Goal: Register for event/course

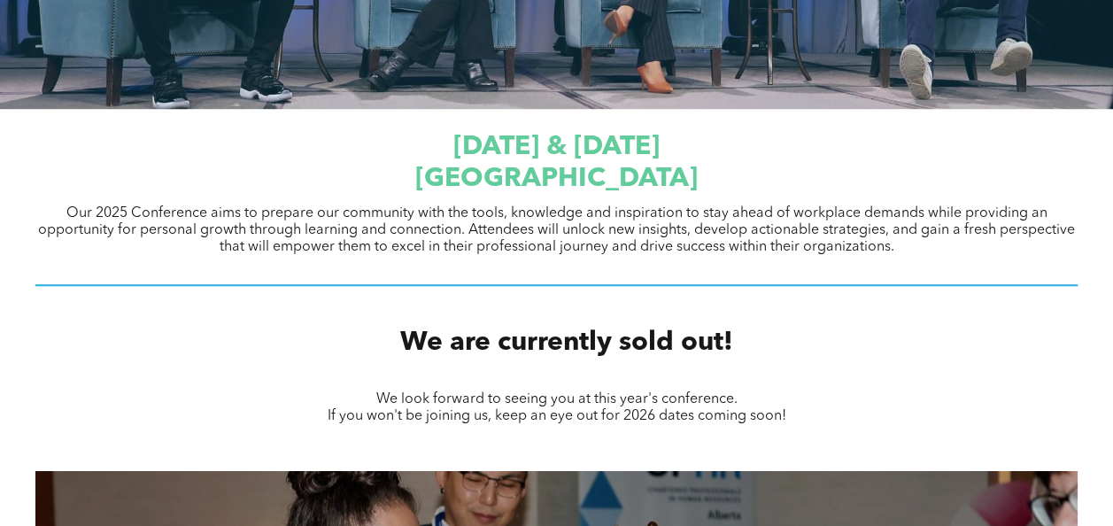
scroll to position [543, 0]
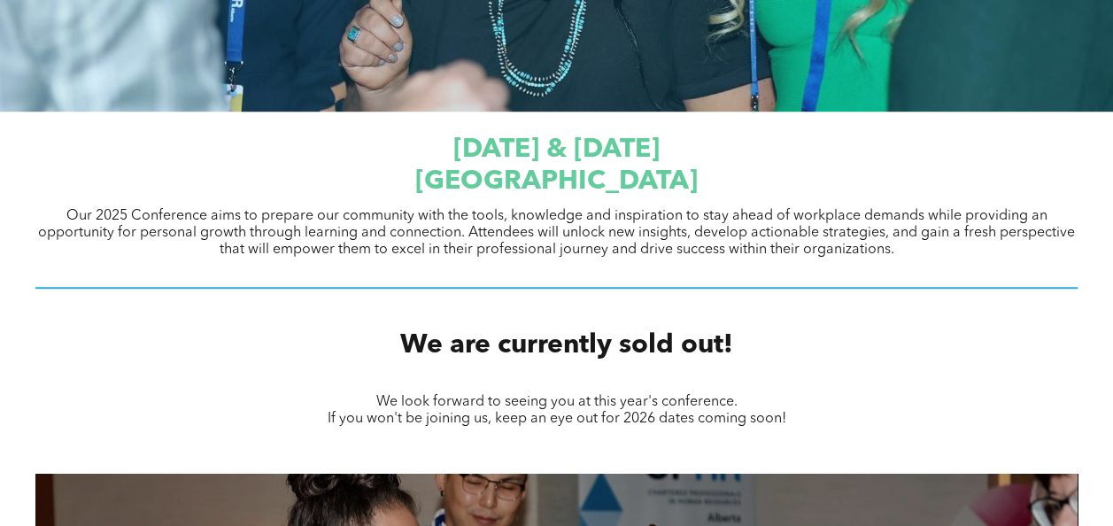
click at [595, 347] on span "We are currently sold out!" at bounding box center [566, 345] width 333 height 27
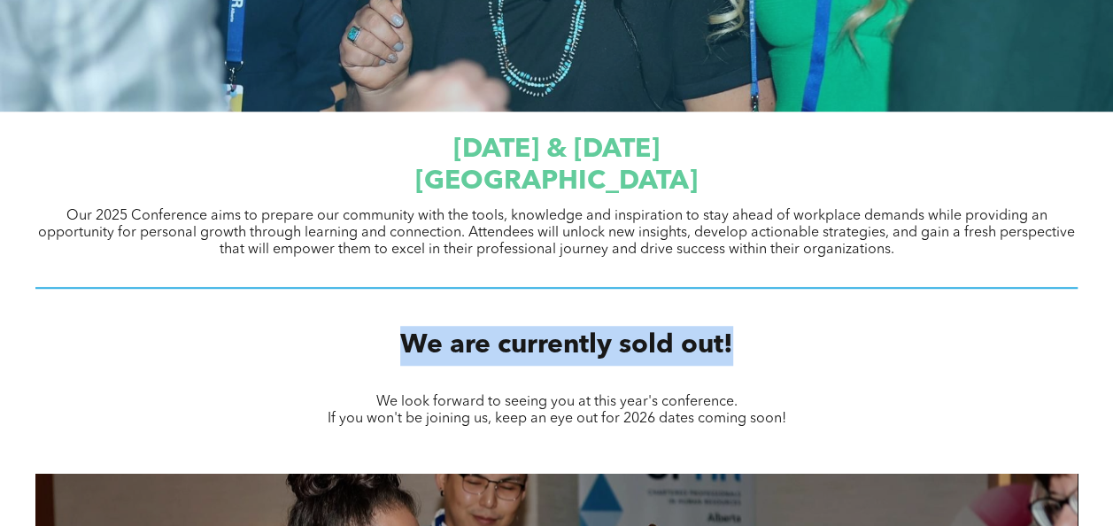
click at [595, 347] on span "We are currently sold out!" at bounding box center [566, 345] width 333 height 27
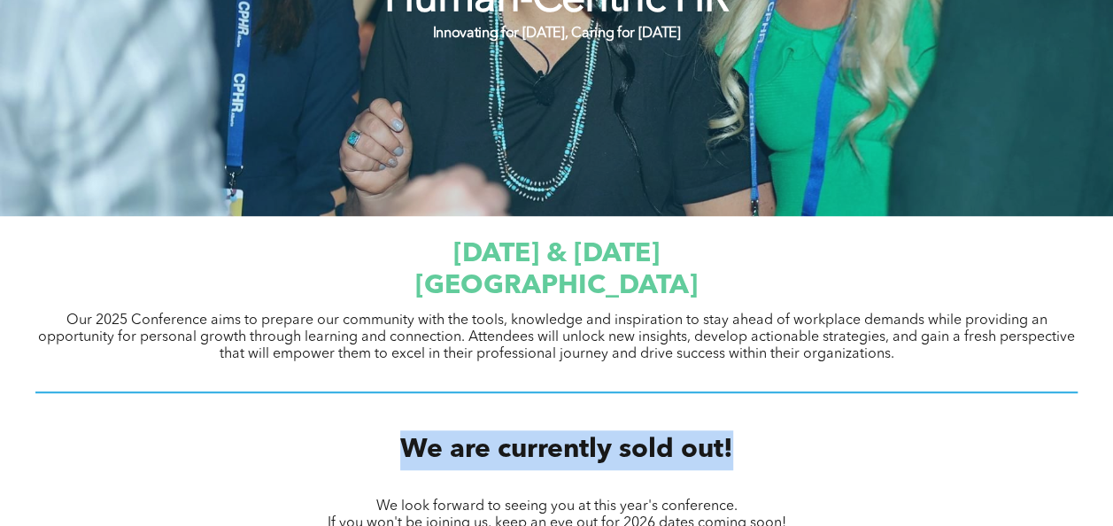
scroll to position [0, 0]
